Goal: Task Accomplishment & Management: Manage account settings

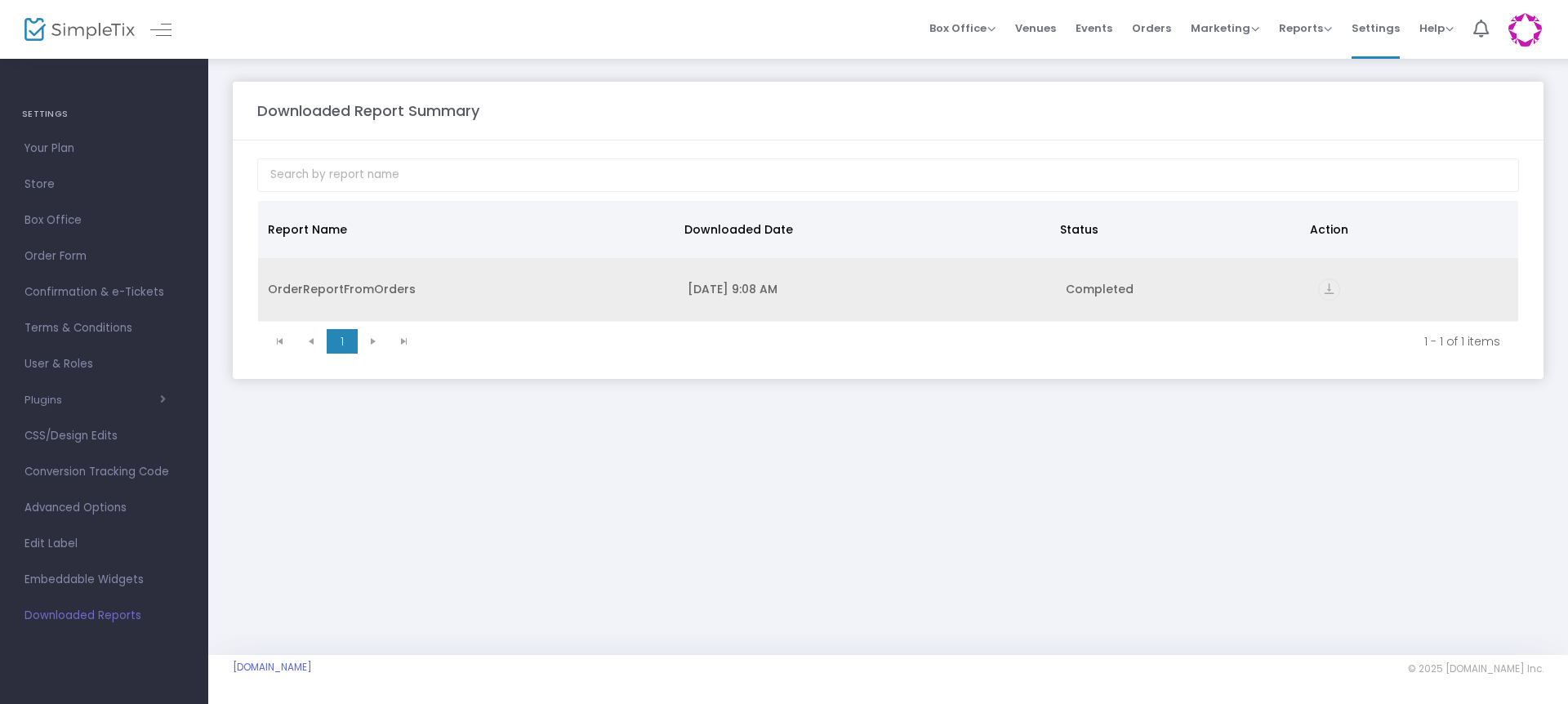
click at [1331, 291] on icon "vertical_align_bottom" at bounding box center [1328, 289] width 22 height 22
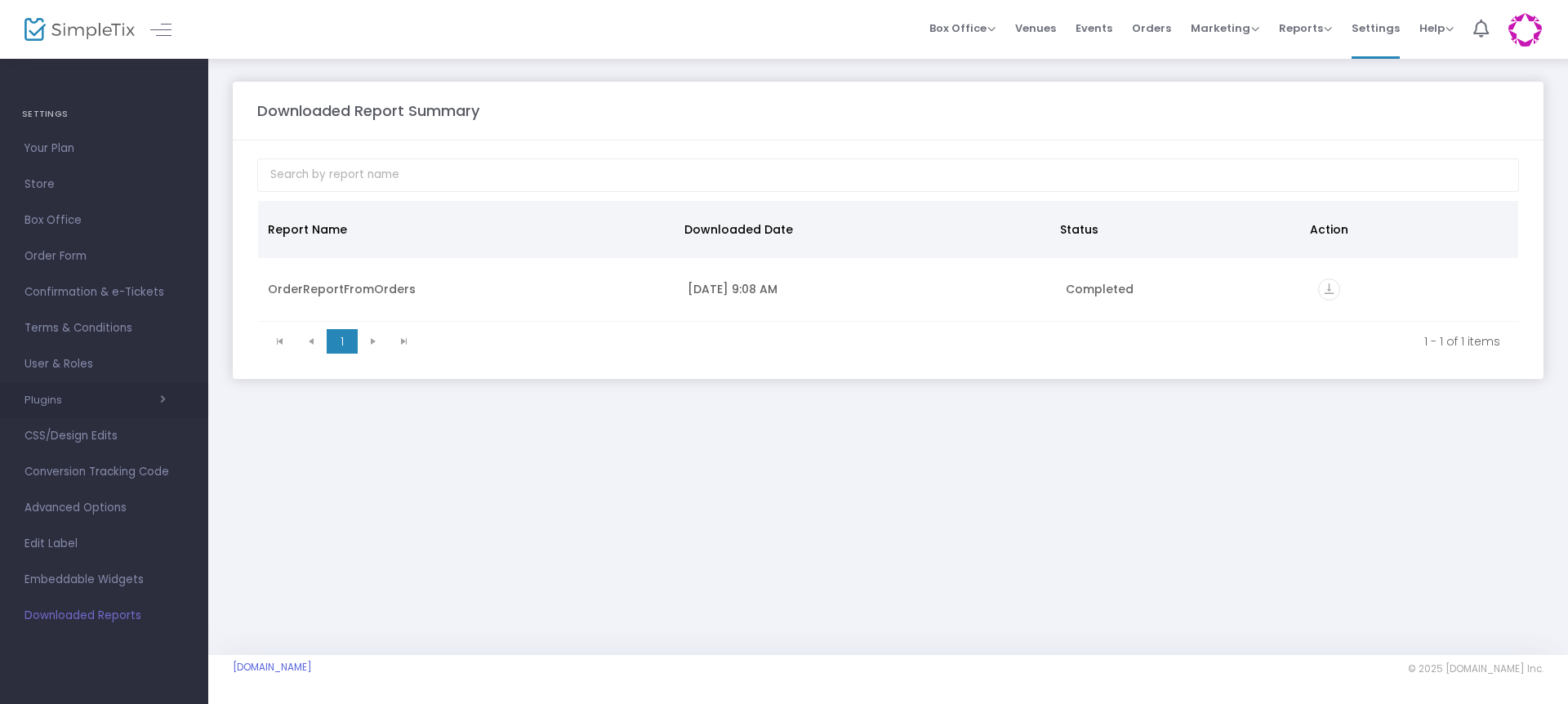
click at [51, 402] on button "Plugins" at bounding box center [94, 400] width 141 height 13
click at [51, 402] on button "Plugins" at bounding box center [94, 400] width 141 height 22
click at [71, 219] on span "Box Office" at bounding box center [104, 221] width 159 height 22
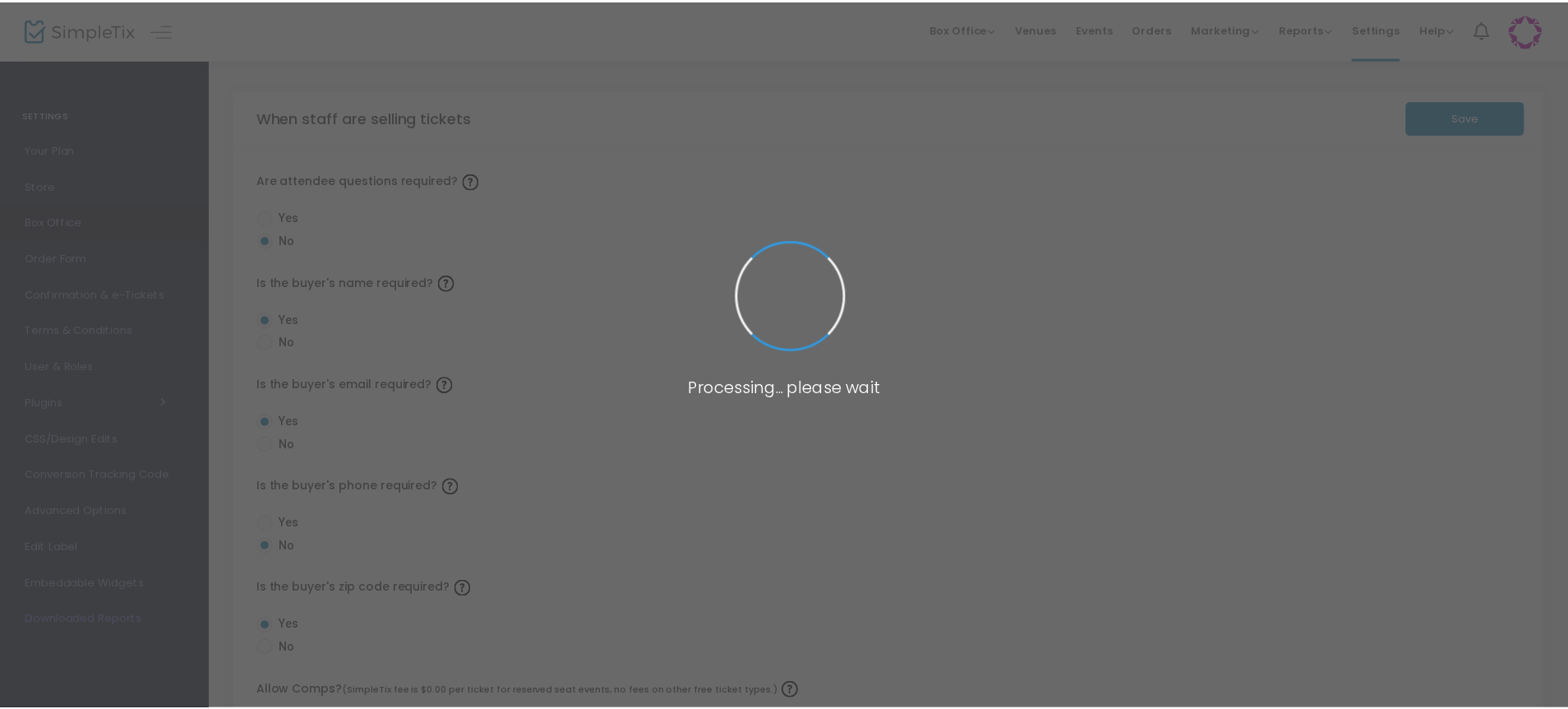
scroll to position [1, 0]
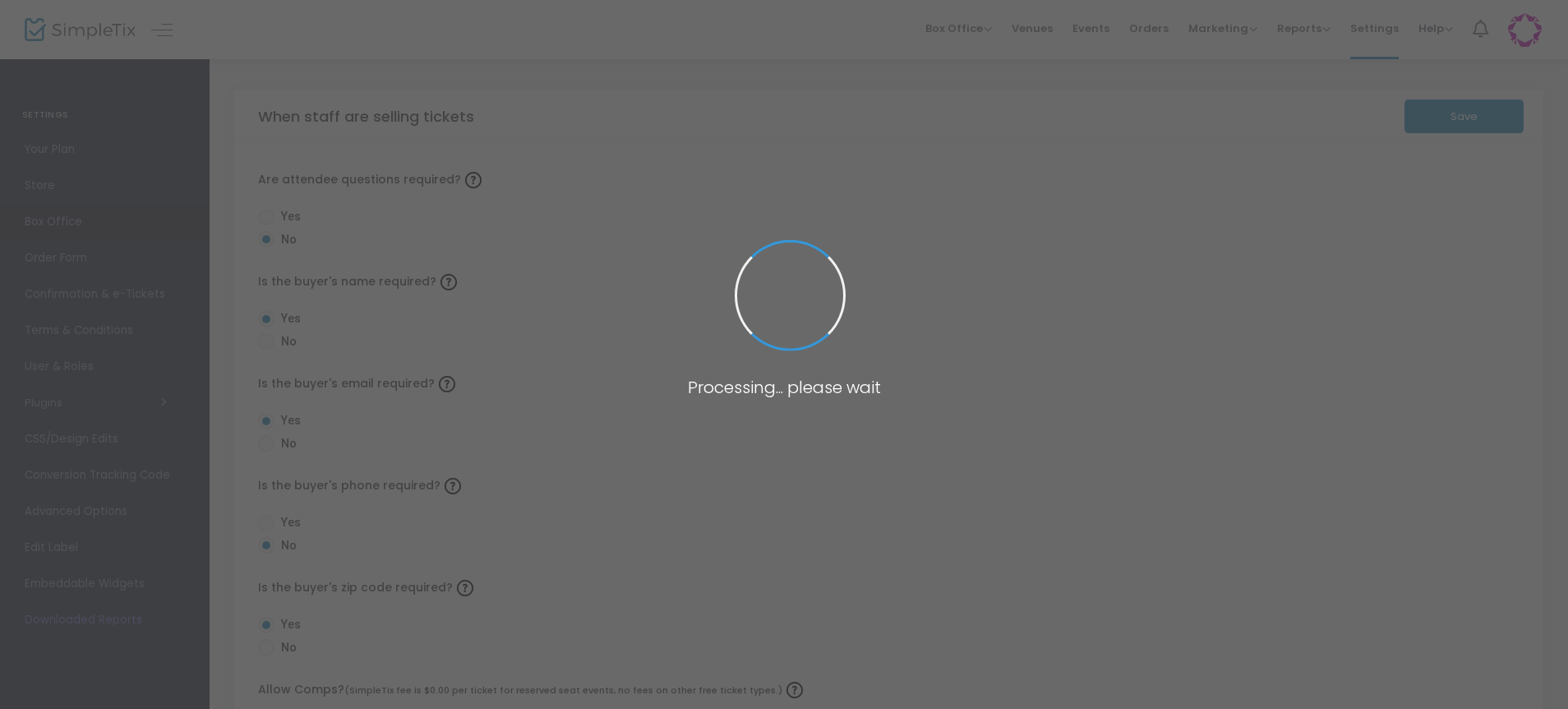
radio input "false"
radio input "true"
radio input "false"
radio input "true"
radio input "false"
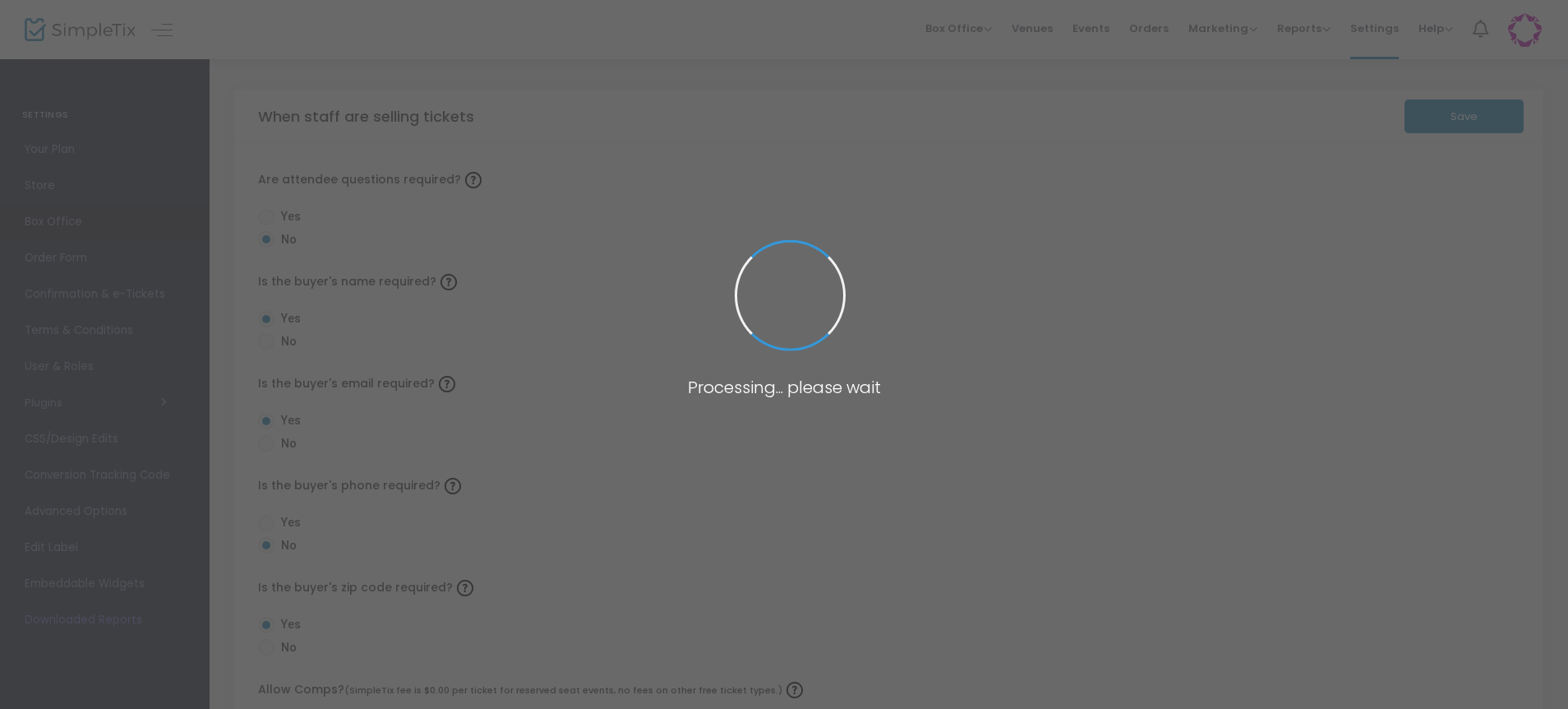
radio input "true"
radio input "false"
radio input "true"
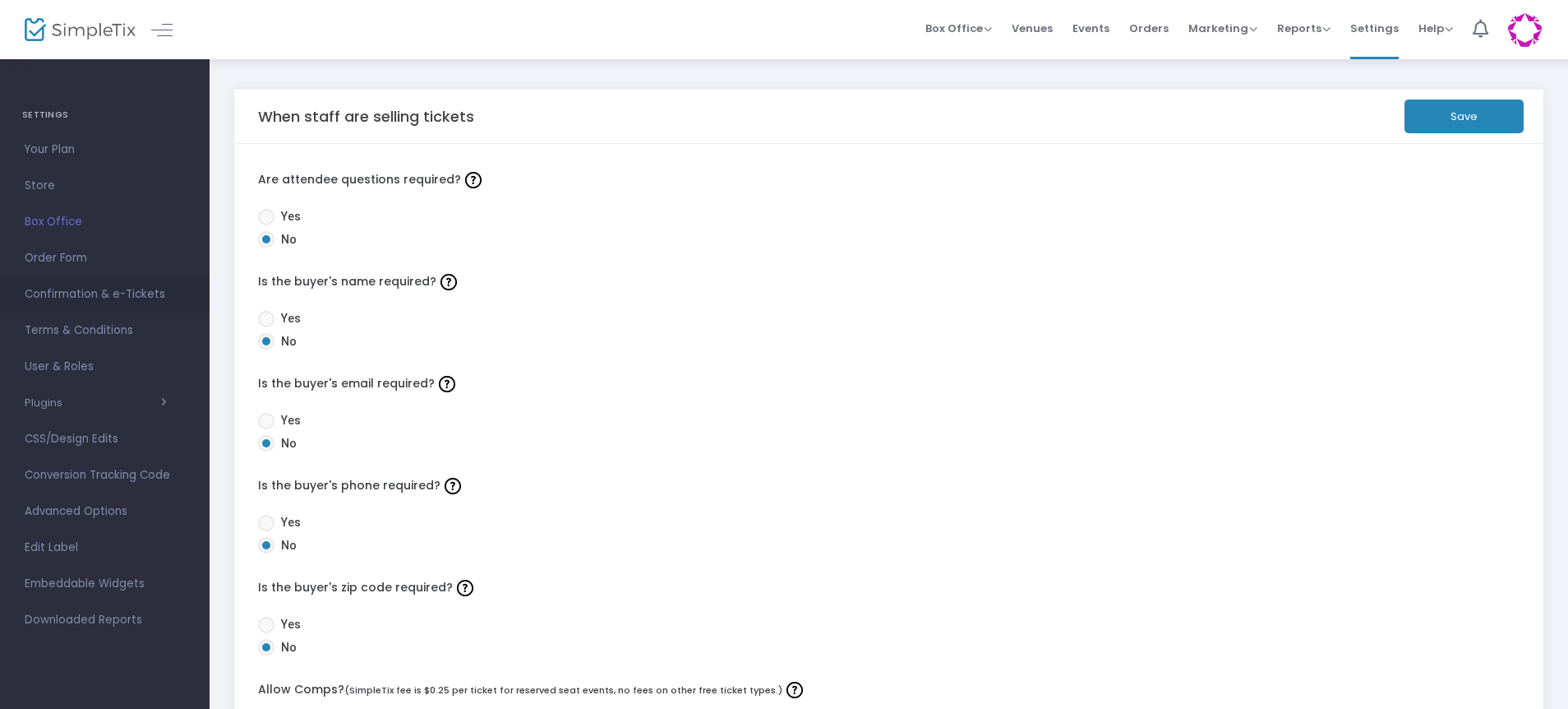
click at [56, 290] on span "Confirmation & e-Tickets" at bounding box center [104, 294] width 160 height 22
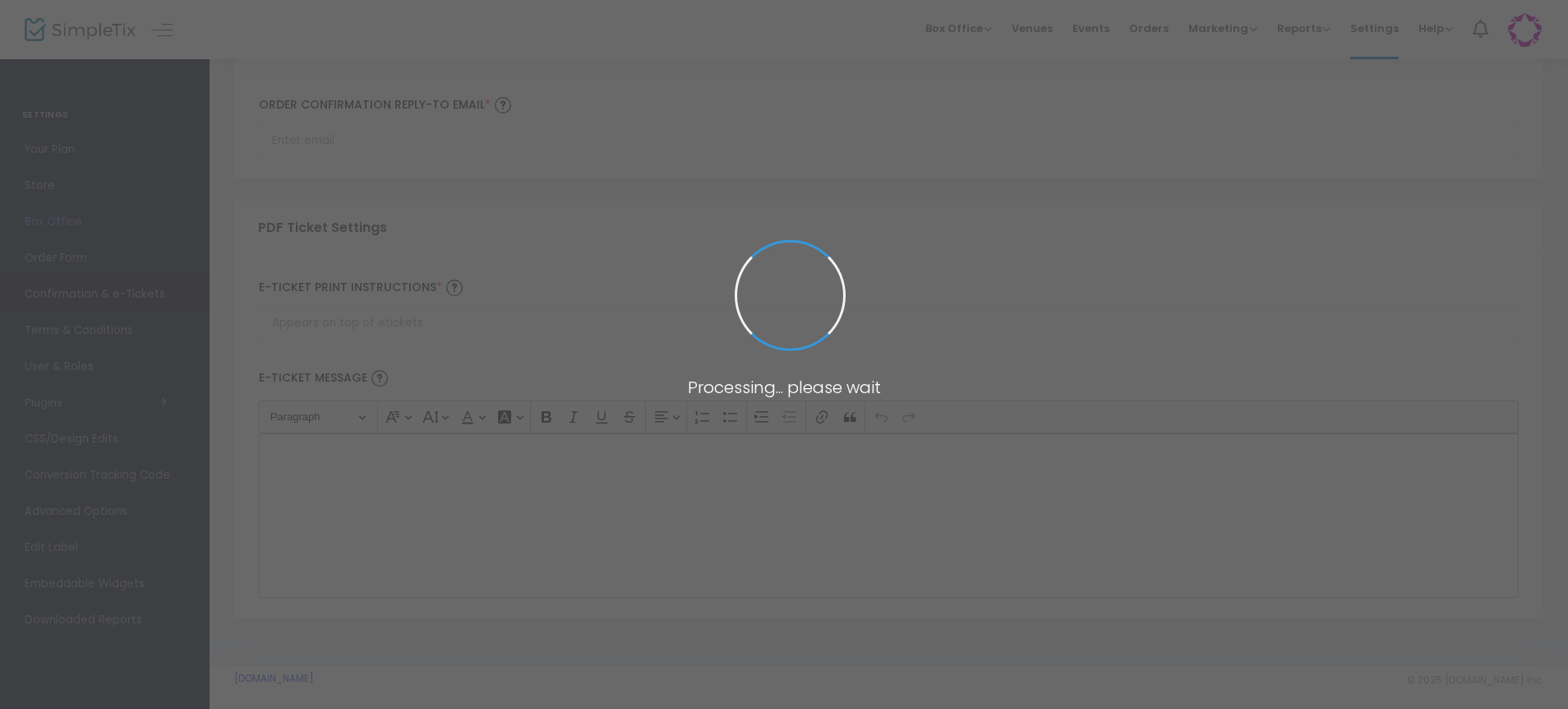
scroll to position [869, 0]
type input "[EMAIL_ADDRESS][DOMAIN_NAME]"
type input "Print and bring this ticket with you"
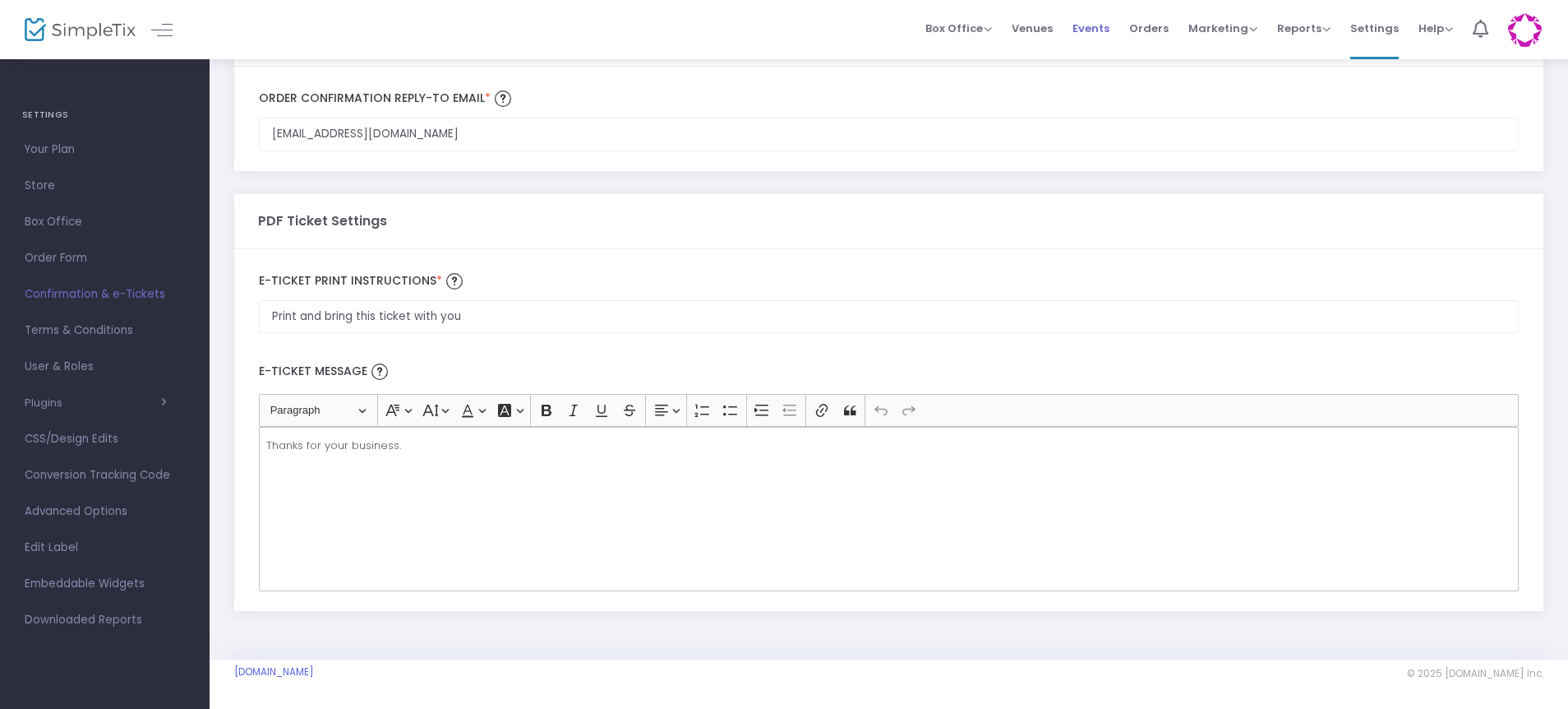
click at [1107, 31] on span "Events" at bounding box center [1091, 28] width 37 height 42
